Goal: Task Accomplishment & Management: Use online tool/utility

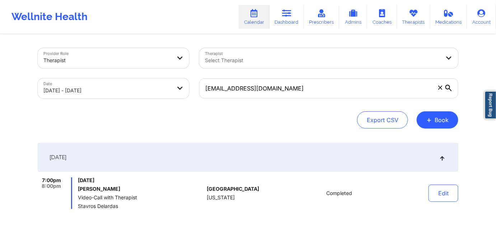
click at [153, 87] on body "Wellnite Health Calendar Dashboard Prescribers Admins Coaches Therapists Medica…" at bounding box center [248, 113] width 496 height 227
select select "2025-9"
select select "2025-10"
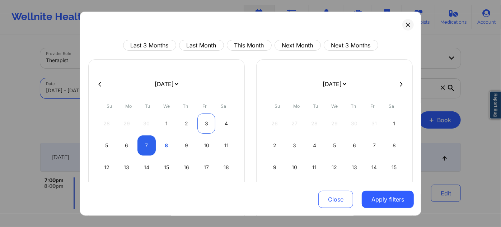
click at [200, 124] on div "3" at bounding box center [207, 123] width 18 height 20
select select "2025-9"
select select "2025-10"
click at [200, 124] on div "3" at bounding box center [207, 123] width 18 height 20
select select "2025-9"
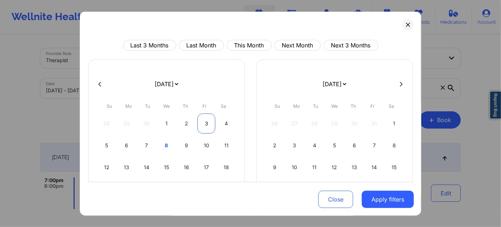
select select "2025-10"
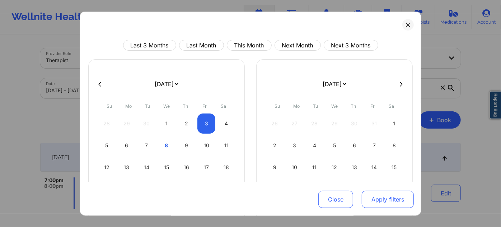
click at [374, 195] on button "Apply filters" at bounding box center [388, 199] width 52 height 17
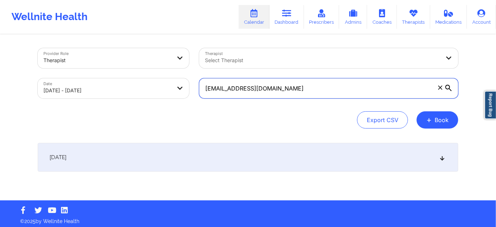
click at [279, 89] on input "[EMAIL_ADDRESS][DOMAIN_NAME]" at bounding box center [328, 88] width 259 height 20
paste input "gramofsunshine"
type input "[EMAIL_ADDRESS][DOMAIN_NAME]"
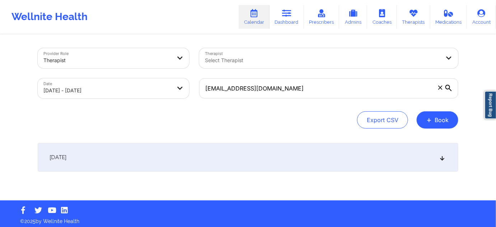
click at [270, 152] on div "[DATE]" at bounding box center [248, 157] width 421 height 29
